Goal: Browse casually

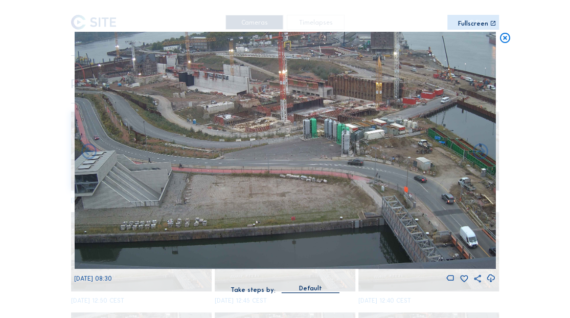
click at [433, 44] on icon at bounding box center [505, 38] width 12 height 13
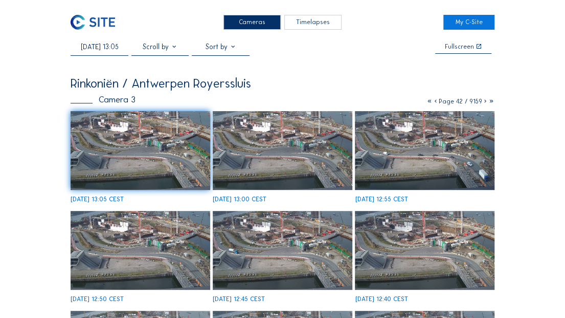
click at [97, 27] on img at bounding box center [93, 22] width 44 height 15
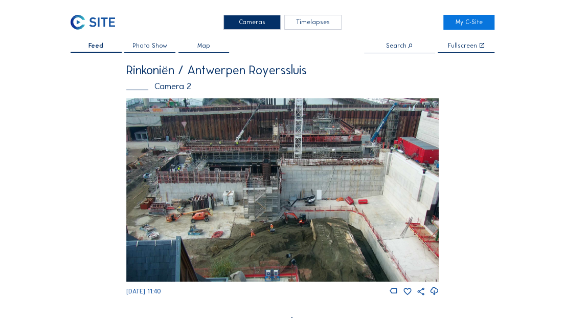
click at [327, 186] on img at bounding box center [282, 189] width 313 height 183
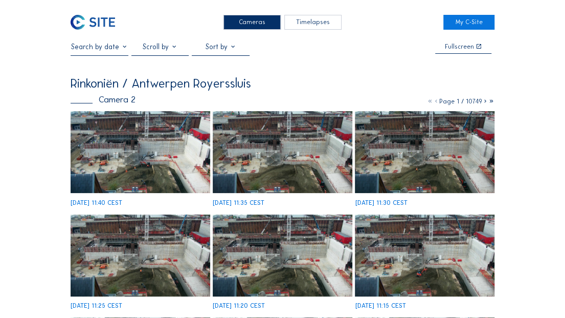
click at [181, 165] on img at bounding box center [140, 152] width 139 height 82
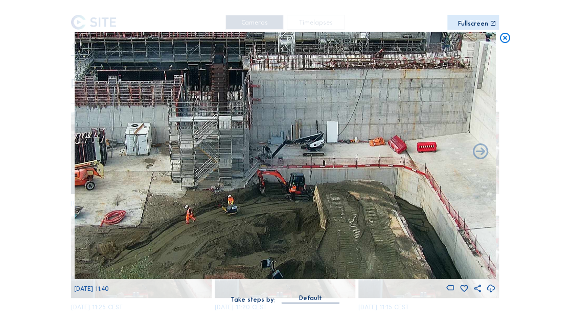
click at [433, 38] on icon at bounding box center [505, 38] width 12 height 13
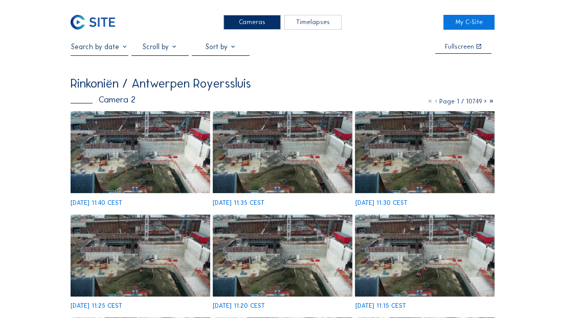
click at [85, 24] on img at bounding box center [93, 22] width 44 height 15
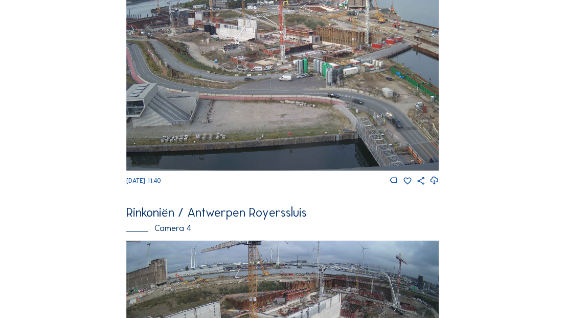
scroll to position [1032, 0]
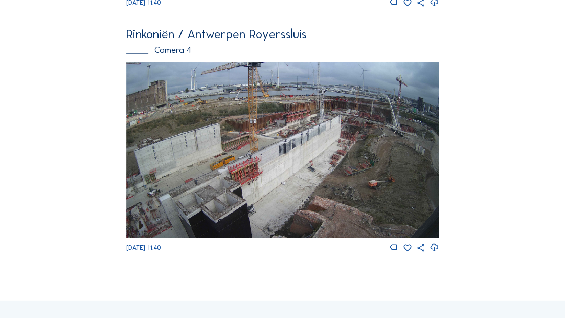
click at [299, 205] on img at bounding box center [282, 150] width 313 height 176
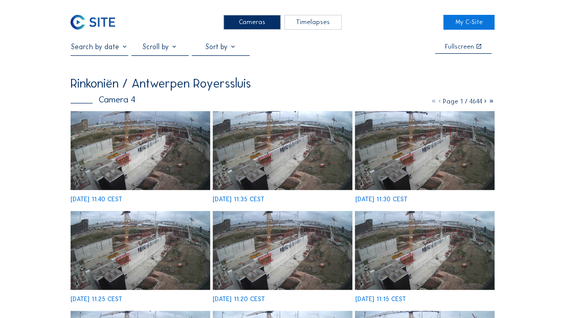
click at [158, 167] on img at bounding box center [140, 150] width 139 height 78
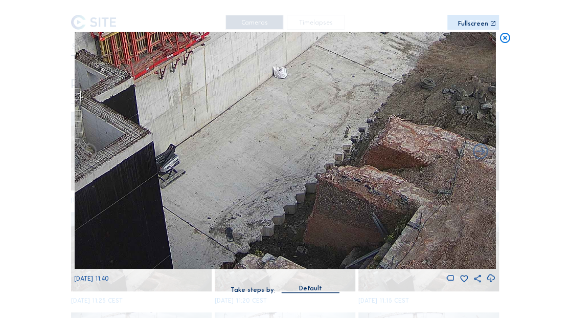
drag, startPoint x: 286, startPoint y: 211, endPoint x: 293, endPoint y: 150, distance: 60.7
click at [293, 150] on img at bounding box center [284, 150] width 421 height 237
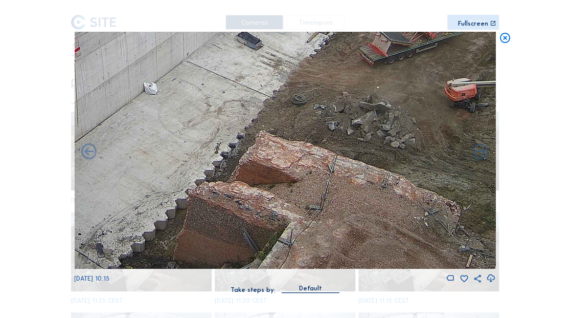
drag, startPoint x: 219, startPoint y: 237, endPoint x: 157, endPoint y: 261, distance: 66.7
click at [156, 205] on img at bounding box center [284, 150] width 421 height 237
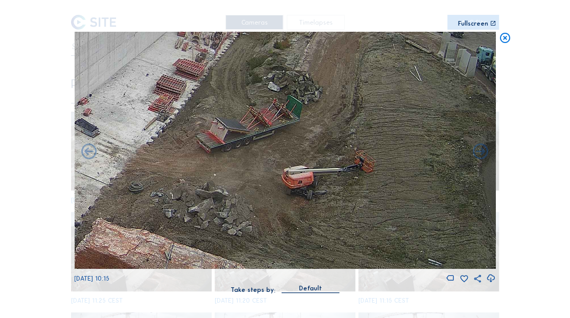
click at [186, 205] on img at bounding box center [284, 150] width 421 height 237
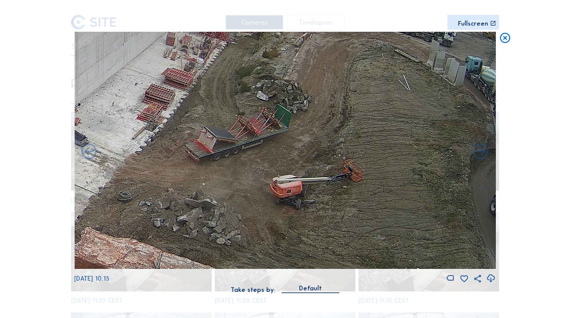
drag, startPoint x: 274, startPoint y: 176, endPoint x: 145, endPoint y: 303, distance: 180.5
click at [145, 205] on div "[DATE] 10:15 Take steps by: [PERSON_NAME]" at bounding box center [285, 168] width 422 height 272
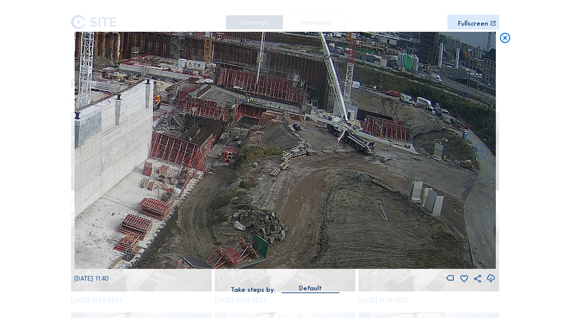
drag, startPoint x: 255, startPoint y: 193, endPoint x: 296, endPoint y: 240, distance: 62.0
click at [296, 205] on img at bounding box center [284, 150] width 421 height 237
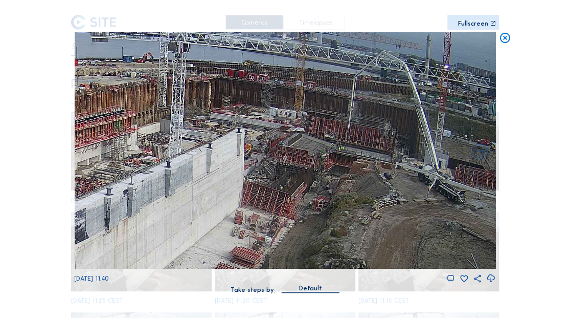
drag, startPoint x: 278, startPoint y: 208, endPoint x: 314, endPoint y: 211, distance: 35.9
click at [314, 205] on img at bounding box center [284, 150] width 421 height 237
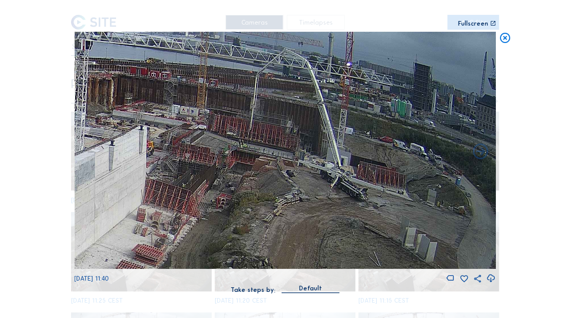
drag, startPoint x: 347, startPoint y: 201, endPoint x: 182, endPoint y: 199, distance: 164.7
click at [182, 199] on img at bounding box center [284, 150] width 421 height 237
click at [433, 39] on icon at bounding box center [505, 38] width 12 height 13
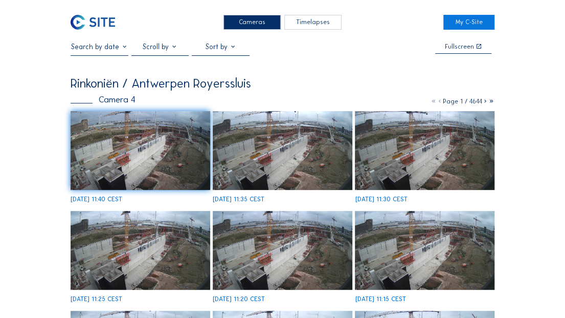
click at [178, 159] on img at bounding box center [140, 150] width 139 height 78
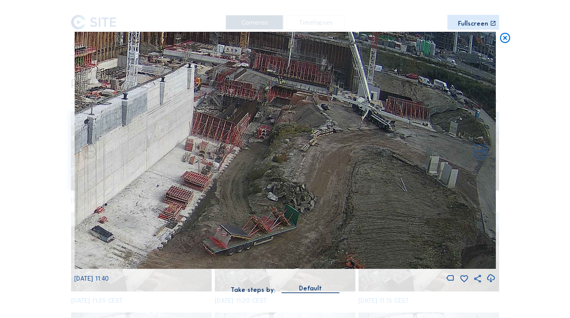
drag, startPoint x: 297, startPoint y: 215, endPoint x: 265, endPoint y: 222, distance: 33.0
click at [265, 205] on img at bounding box center [284, 150] width 421 height 237
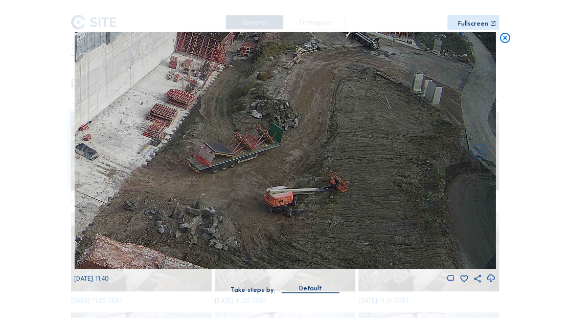
drag, startPoint x: 311, startPoint y: 224, endPoint x: 291, endPoint y: 135, distance: 91.8
click at [291, 135] on img at bounding box center [284, 150] width 421 height 237
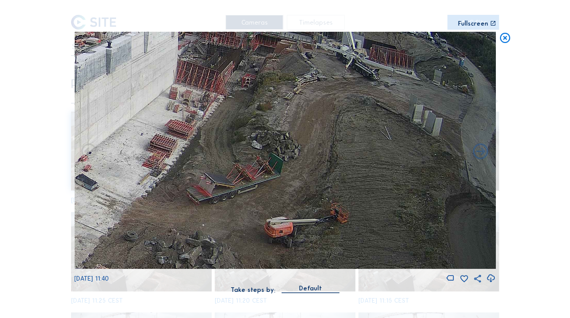
drag, startPoint x: 289, startPoint y: 143, endPoint x: 280, endPoint y: 179, distance: 36.6
click at [280, 179] on img at bounding box center [284, 150] width 421 height 237
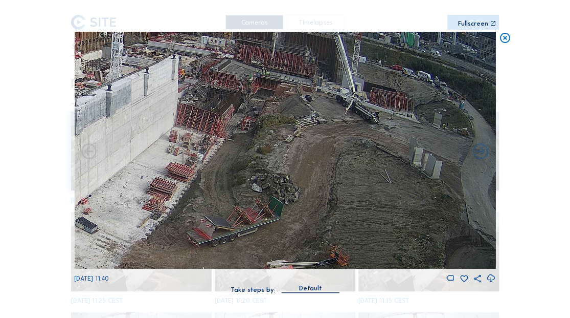
drag, startPoint x: 316, startPoint y: 152, endPoint x: 218, endPoint y: 194, distance: 106.8
click at [218, 194] on img at bounding box center [284, 150] width 421 height 237
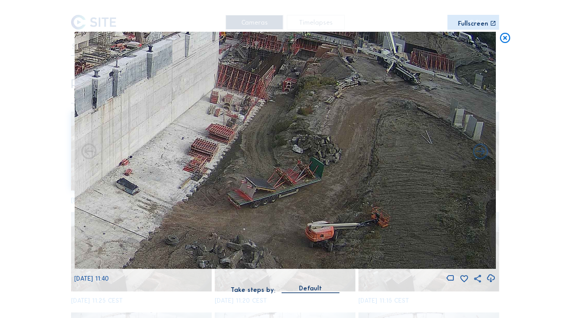
drag, startPoint x: 205, startPoint y: 233, endPoint x: 246, endPoint y: 190, distance: 59.7
click at [246, 190] on img at bounding box center [284, 150] width 421 height 237
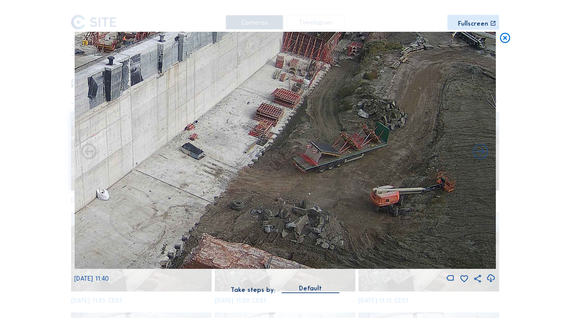
drag, startPoint x: 220, startPoint y: 228, endPoint x: 285, endPoint y: 193, distance: 74.4
click at [285, 193] on img at bounding box center [284, 150] width 421 height 237
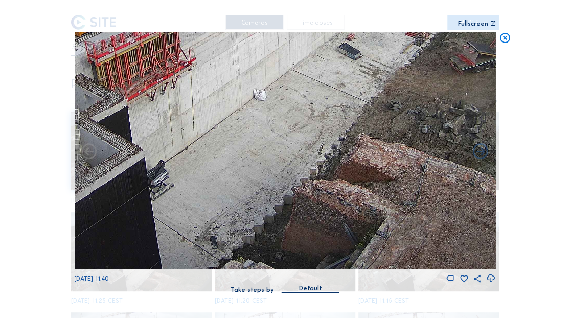
drag, startPoint x: 219, startPoint y: 226, endPoint x: 372, endPoint y: 127, distance: 182.5
click at [372, 127] on img at bounding box center [284, 150] width 421 height 237
